Goal: Task Accomplishment & Management: Manage account settings

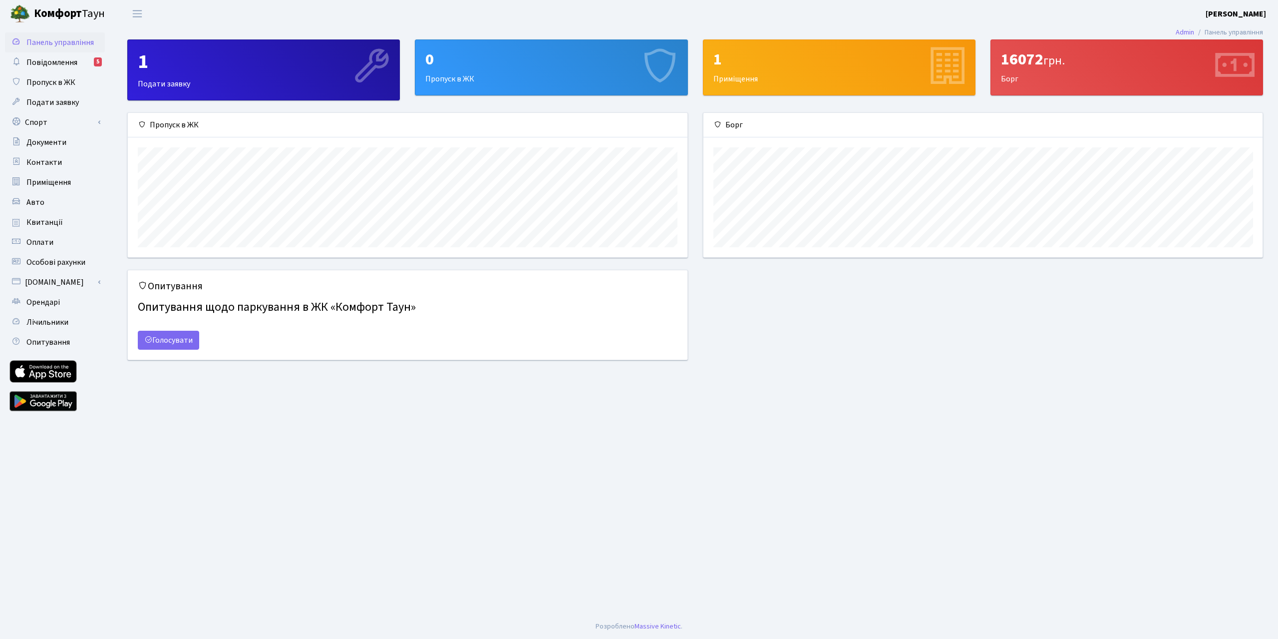
scroll to position [144, 559]
click at [61, 48] on link "Панель управління" at bounding box center [55, 42] width 100 height 20
click at [52, 62] on span "Повідомлення" at bounding box center [51, 62] width 51 height 11
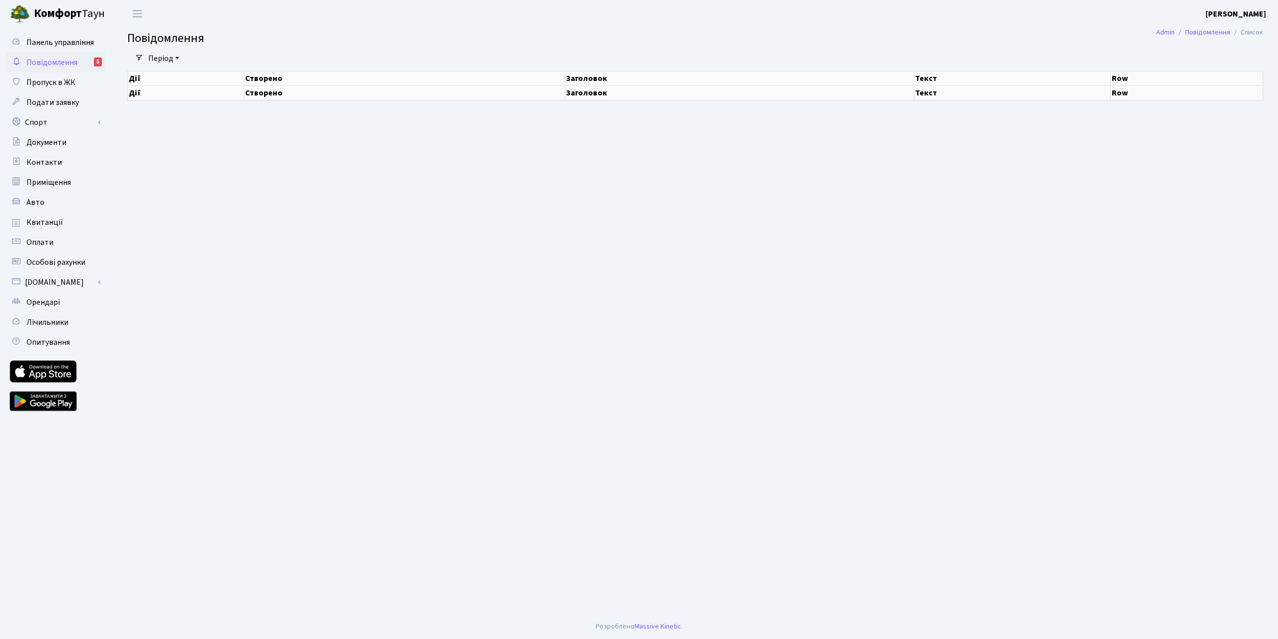
select select "25"
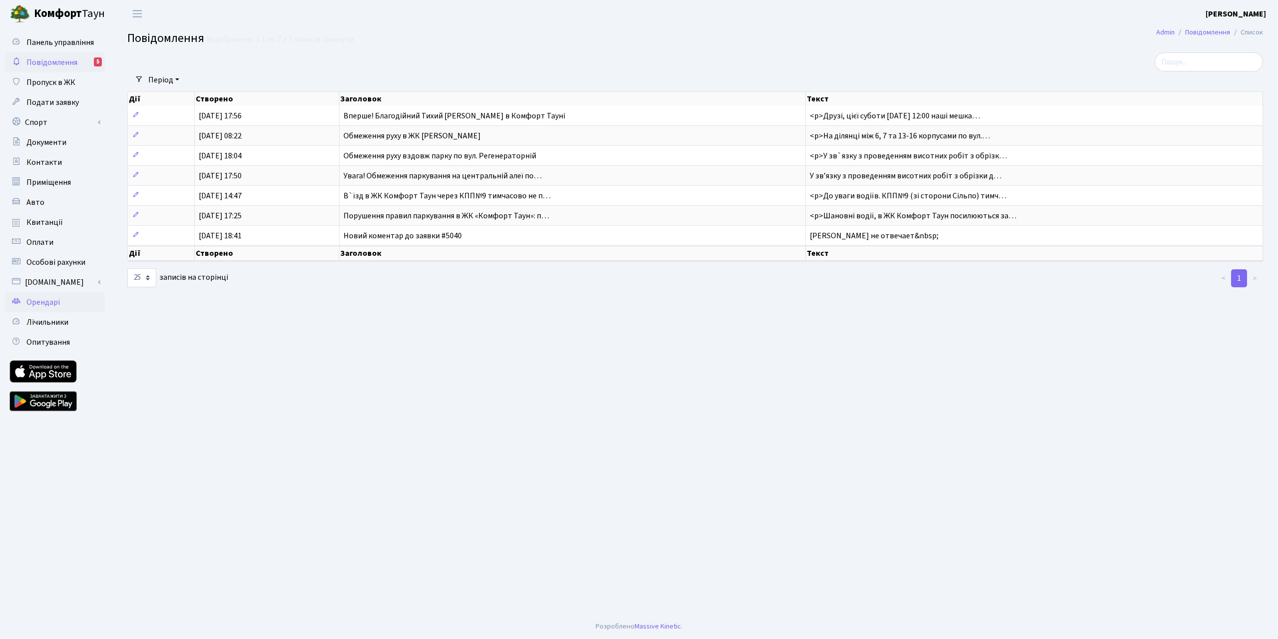
click at [56, 302] on span "Орендарі" at bounding box center [42, 302] width 33 height 11
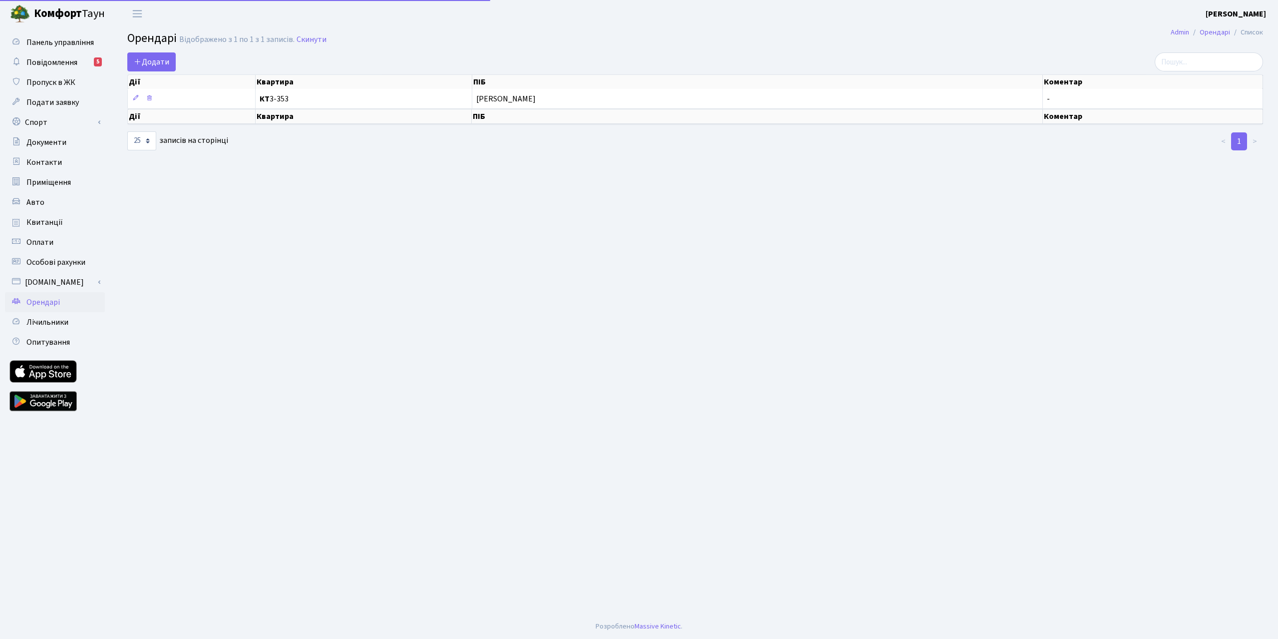
select select "25"
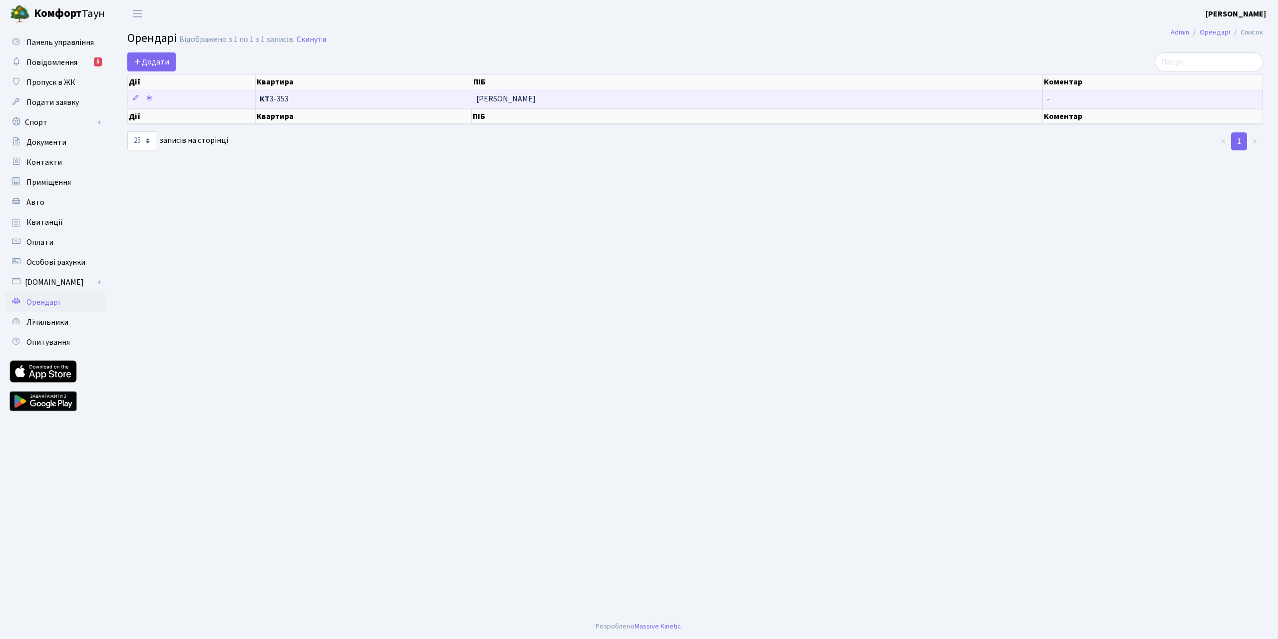
click at [612, 100] on span "[PERSON_NAME]" at bounding box center [757, 99] width 563 height 8
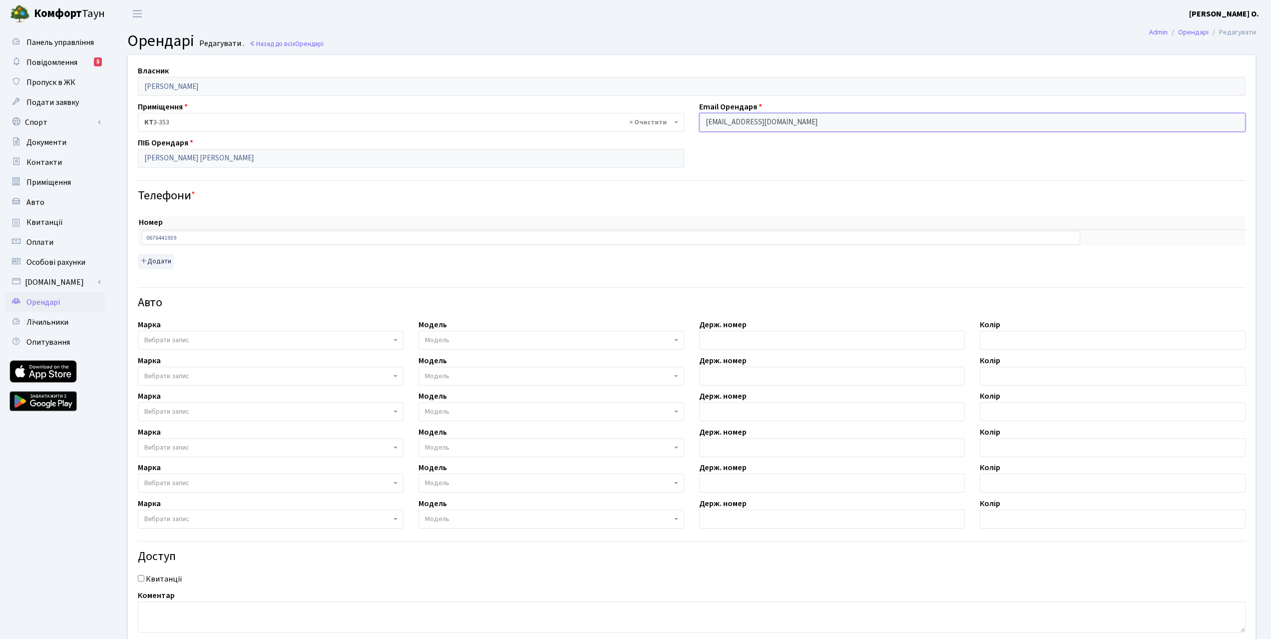
click at [814, 123] on input "[EMAIL_ADDRESS][DOMAIN_NAME]" at bounding box center [972, 122] width 546 height 19
drag, startPoint x: 831, startPoint y: 122, endPoint x: 696, endPoint y: 125, distance: 135.3
click at [696, 125] on div "Email Орендаря [PERSON_NAME][EMAIL_ADDRESS][DOMAIN_NAME]" at bounding box center [972, 116] width 561 height 31
click at [818, 125] on input "Olefirenko.olesya@gmail.com" at bounding box center [972, 122] width 546 height 19
click at [831, 122] on input "Olefirenko.olesya@gmail.com" at bounding box center [972, 122] width 546 height 19
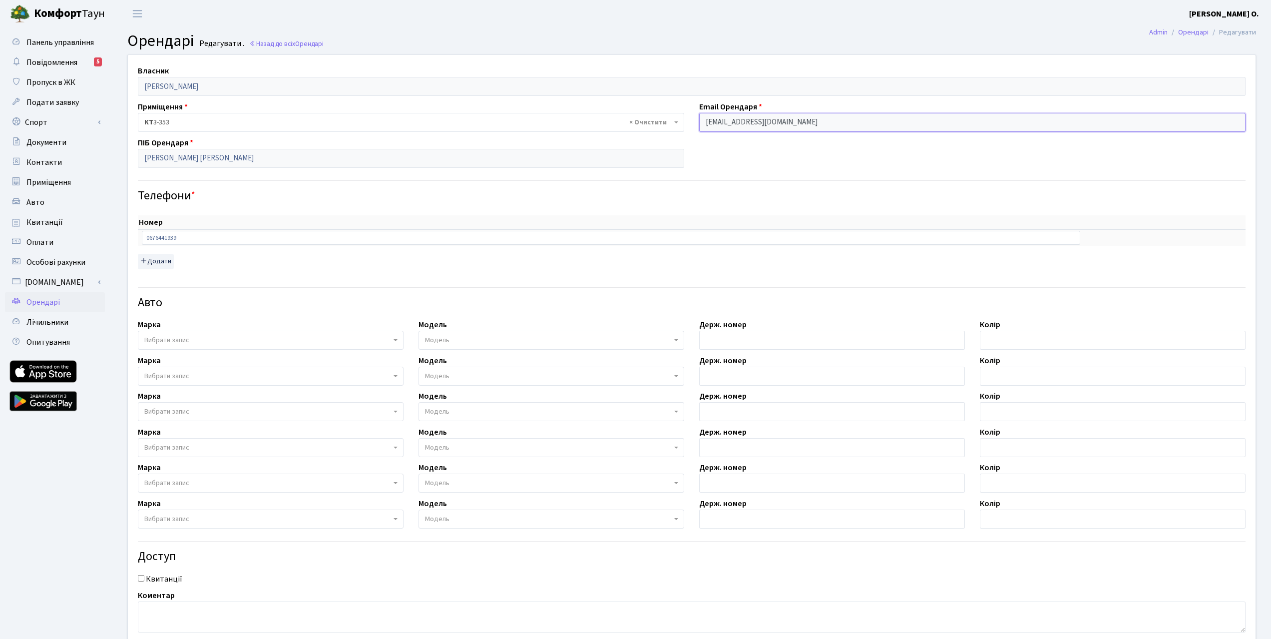
click at [829, 123] on input "[EMAIL_ADDRESS][DOMAIN_NAME]" at bounding box center [972, 122] width 546 height 19
click at [802, 123] on input "Olefirenko.olesya@gmail.com" at bounding box center [972, 122] width 546 height 19
click at [866, 121] on input "Olefirenko.olesya@gmail.com" at bounding box center [972, 122] width 546 height 19
click at [807, 127] on input "Olefirenko.olesya@gmail.com" at bounding box center [972, 122] width 546 height 19
drag, startPoint x: 827, startPoint y: 123, endPoint x: 705, endPoint y: 127, distance: 121.9
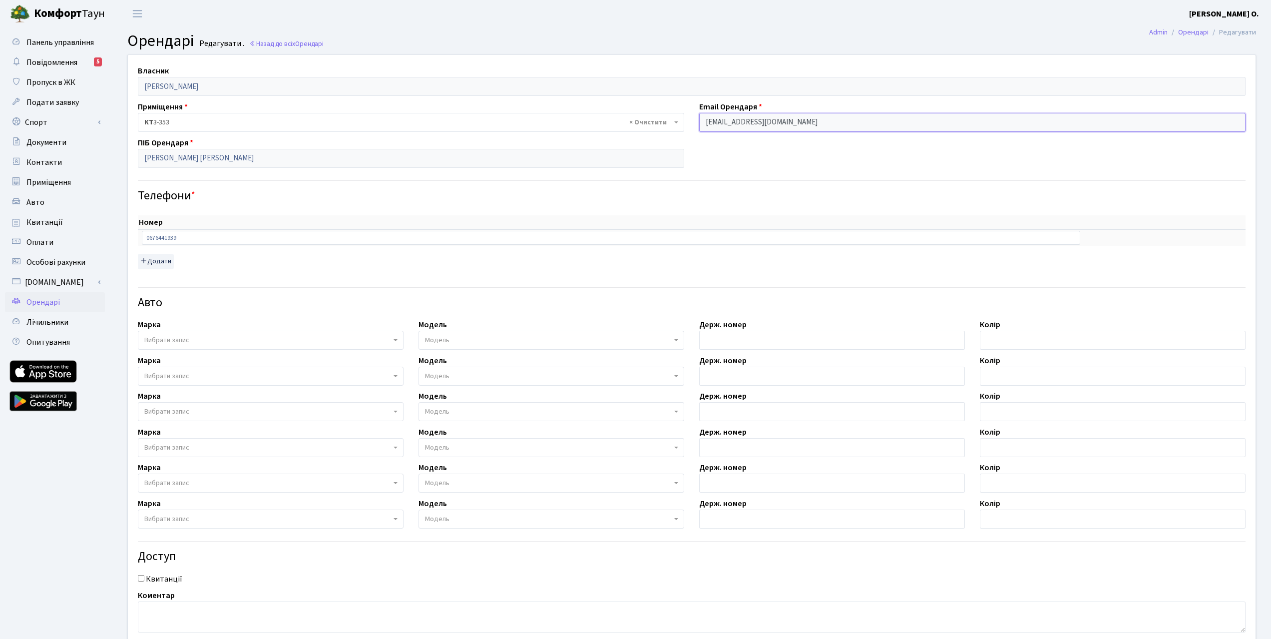
click at [707, 127] on input "Olefirenko.olesya@gmail.com" at bounding box center [972, 122] width 546 height 19
click at [800, 121] on input "Olefirenko.olesya@gmail.com" at bounding box center [972, 122] width 546 height 19
drag, startPoint x: 821, startPoint y: 121, endPoint x: 684, endPoint y: 122, distance: 136.8
click at [684, 122] on div "Власник Бакай Оксана Олександрівна Приміщення - <b>КТ</b>&nbsp;&nbsp;&nbsp;&nbs…" at bounding box center [691, 351] width 1142 height 592
click at [784, 125] on input "Olefirenko.olesya@gmail.com" at bounding box center [972, 122] width 546 height 19
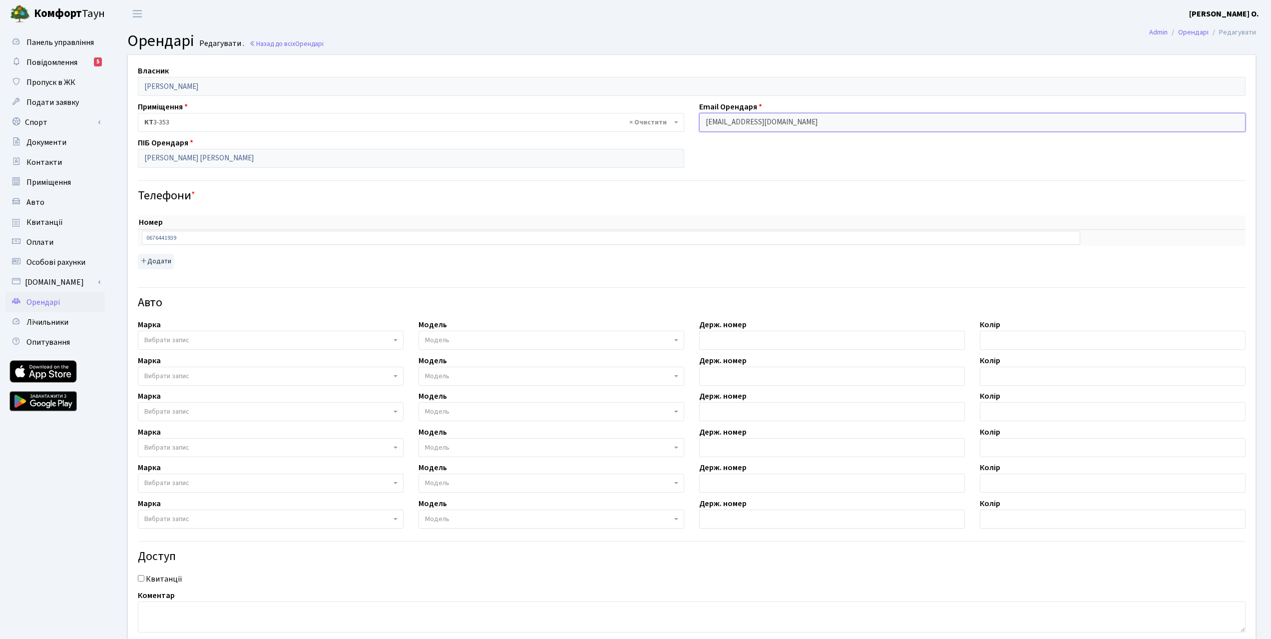
click at [790, 124] on input "Olefirenko.olesya@gmail.com" at bounding box center [972, 122] width 546 height 19
click at [800, 123] on input "Olefirenko.olesya@gmail.com" at bounding box center [972, 122] width 546 height 19
click at [801, 123] on input "Olefirenko.olesya@gmail.com" at bounding box center [972, 122] width 546 height 19
click at [734, 117] on input "Olefirenko.olesya@gmail.com" at bounding box center [972, 122] width 546 height 19
click at [739, 119] on input "Olefirenko.olesya@gmail.com" at bounding box center [972, 122] width 546 height 19
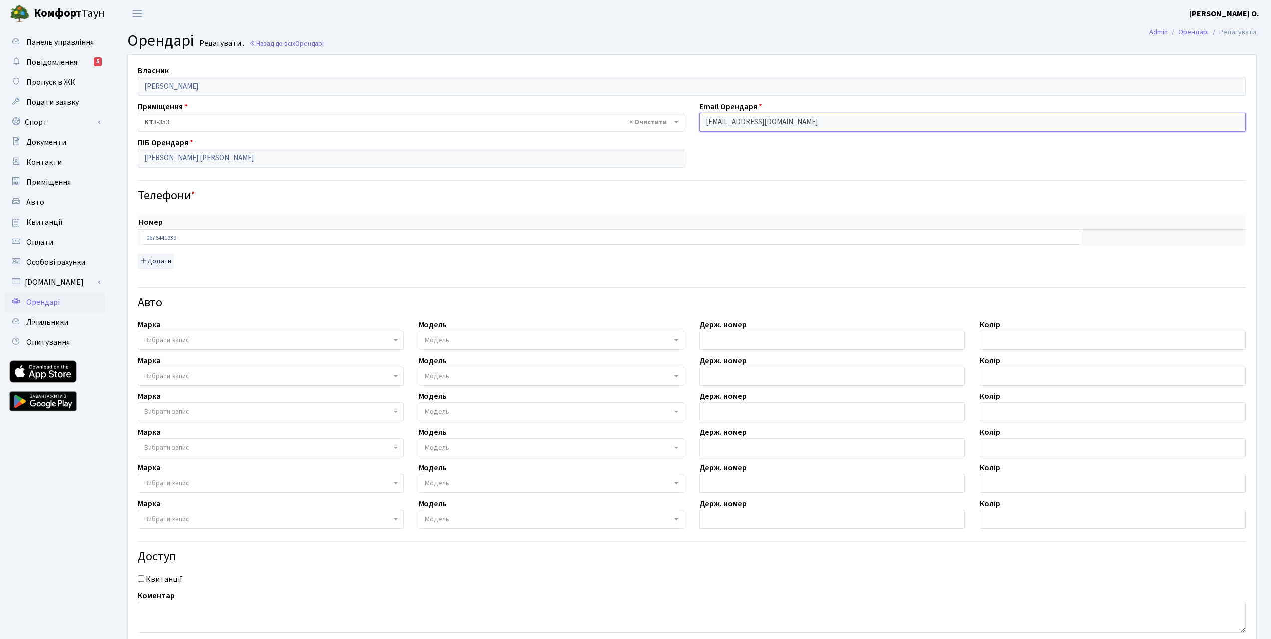
click at [739, 119] on input "Olefirenko.olesya@gmail.com" at bounding box center [972, 122] width 546 height 19
click at [741, 122] on input "Olefirenko.olesya@gmail.com" at bounding box center [972, 122] width 546 height 19
click at [760, 123] on input "Olefirenko.olesya@gmail.com" at bounding box center [972, 122] width 546 height 19
drag, startPoint x: 777, startPoint y: 121, endPoint x: 730, endPoint y: 123, distance: 46.5
click at [730, 123] on input "Olefirenko.olesya@gmail.com" at bounding box center [972, 122] width 546 height 19
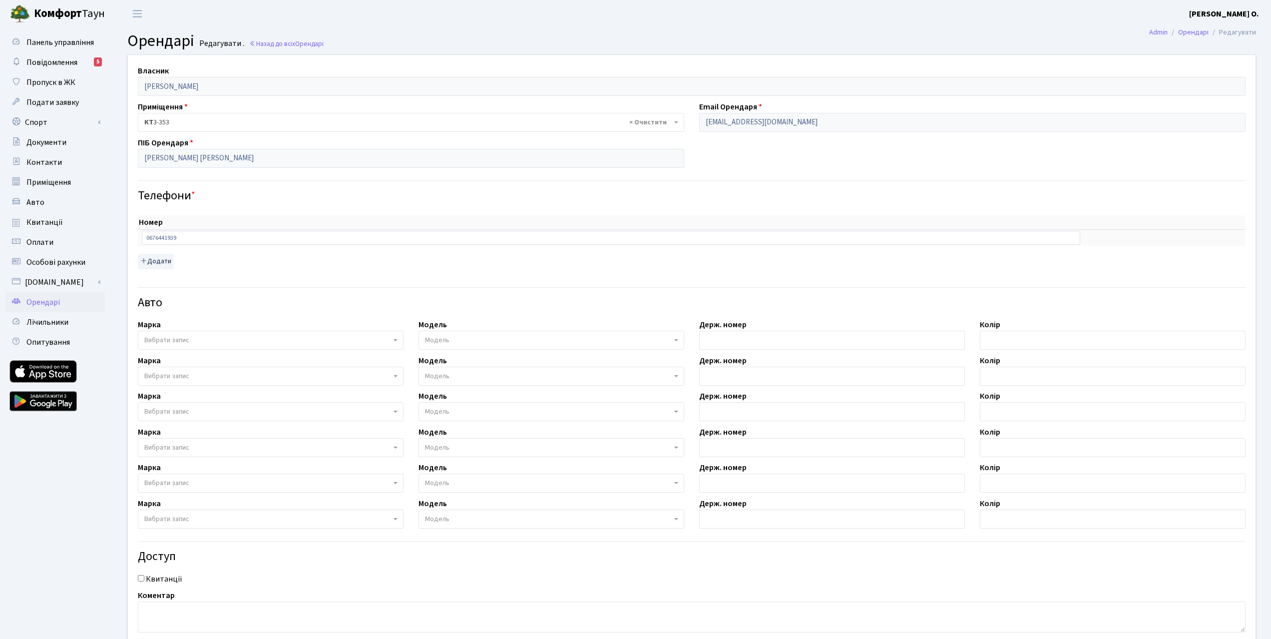
click at [416, 49] on h2 "Орендарі Редагувати . Назад до всіх Орендарі" at bounding box center [691, 40] width 1128 height 19
click at [718, 119] on input "Olefirenko.olesya@gmail.com" at bounding box center [972, 122] width 546 height 19
click at [1230, 33] on li "Редагувати" at bounding box center [1231, 32] width 47 height 11
click at [220, 44] on small "Редагувати ." at bounding box center [220, 43] width 47 height 9
click at [263, 46] on link "Назад до всіх Орендарі" at bounding box center [286, 43] width 74 height 9
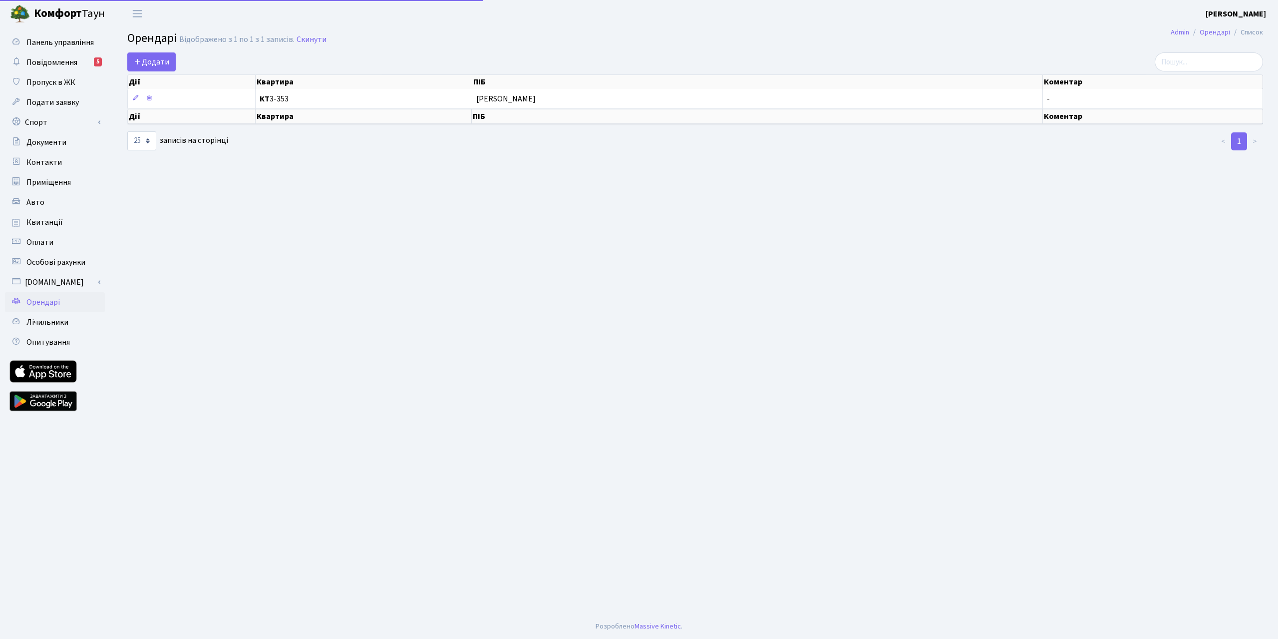
select select "25"
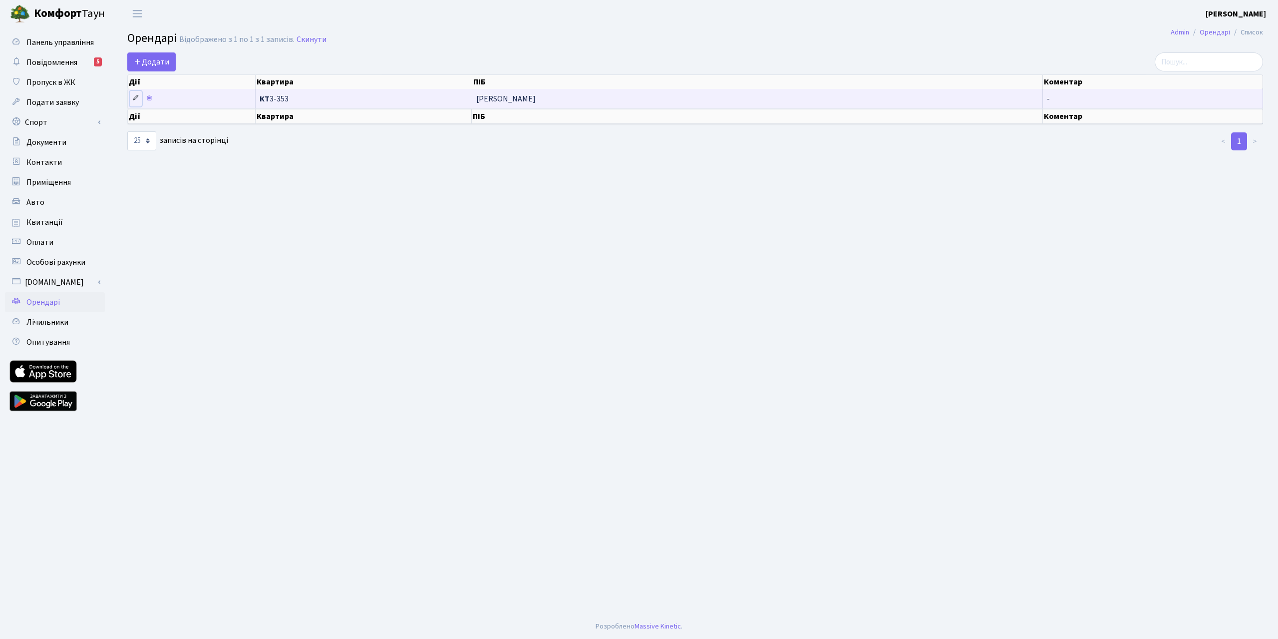
click at [136, 96] on icon at bounding box center [135, 97] width 7 height 7
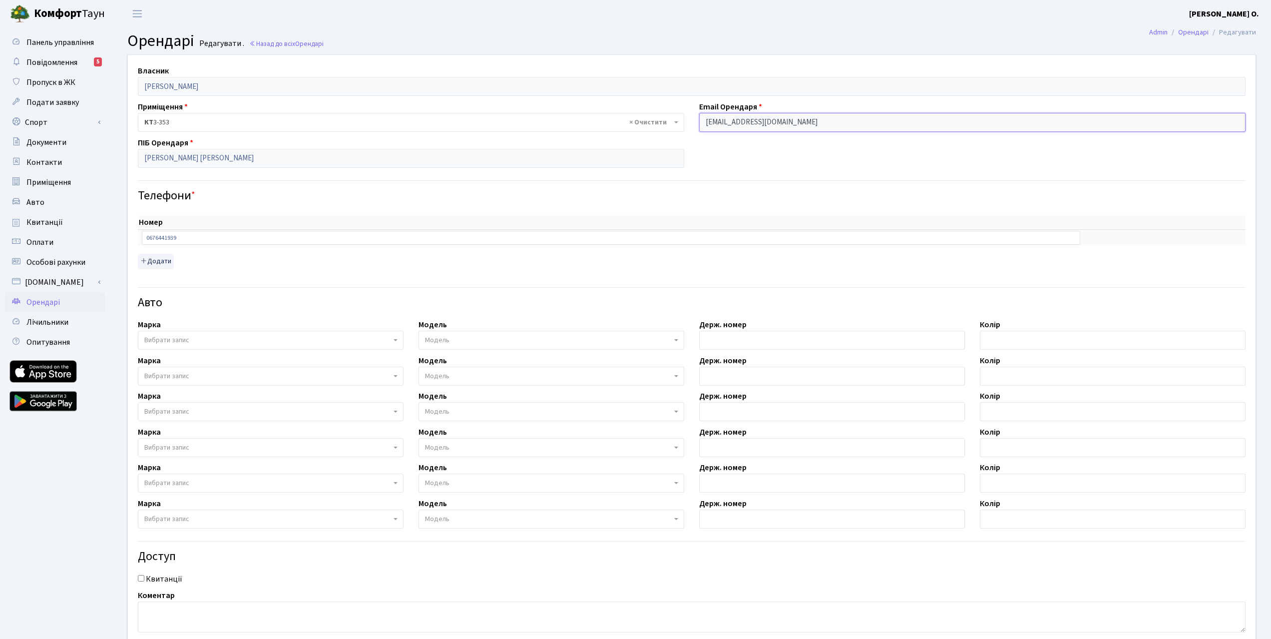
click at [789, 125] on input "Olefirenko.olesya@gmail.com" at bounding box center [972, 122] width 546 height 19
click at [829, 124] on input "Olefirenko.olesya@gmail.com" at bounding box center [972, 122] width 546 height 19
click at [830, 124] on input "Olefirenko.olesya@gmail.com" at bounding box center [972, 122] width 546 height 19
drag, startPoint x: 830, startPoint y: 124, endPoint x: 719, endPoint y: 109, distance: 112.4
click at [720, 109] on div "Email Орендаря Olefirenko.olesya@gmail.com" at bounding box center [972, 116] width 561 height 31
